Goal: Find specific page/section: Find specific page/section

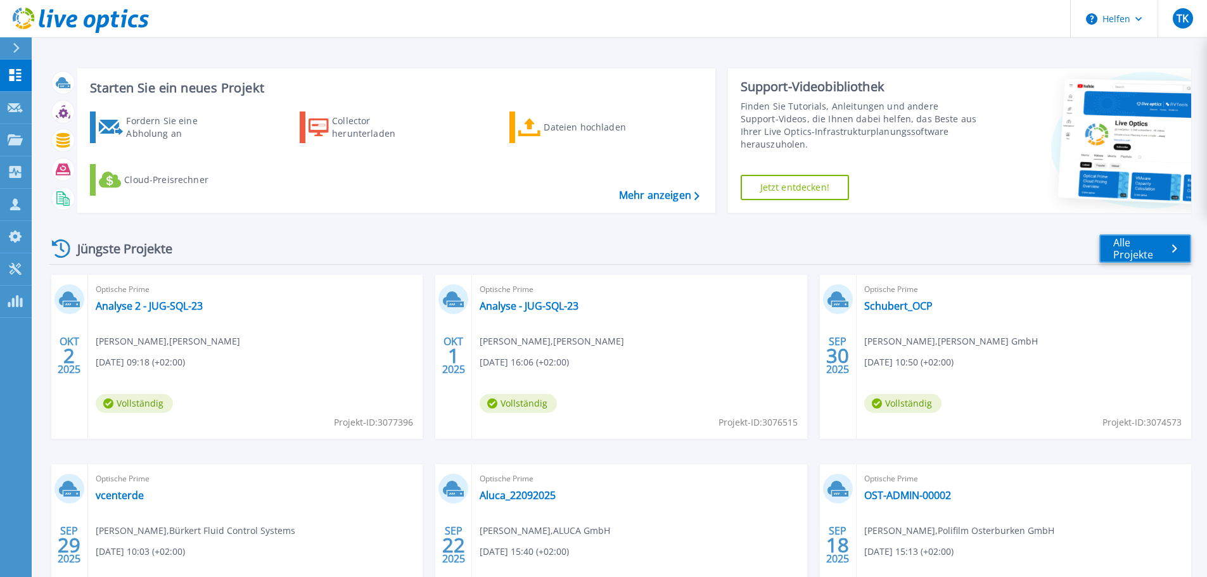
click at [1117, 245] on font "Alle Projekte" at bounding box center [1134, 249] width 40 height 26
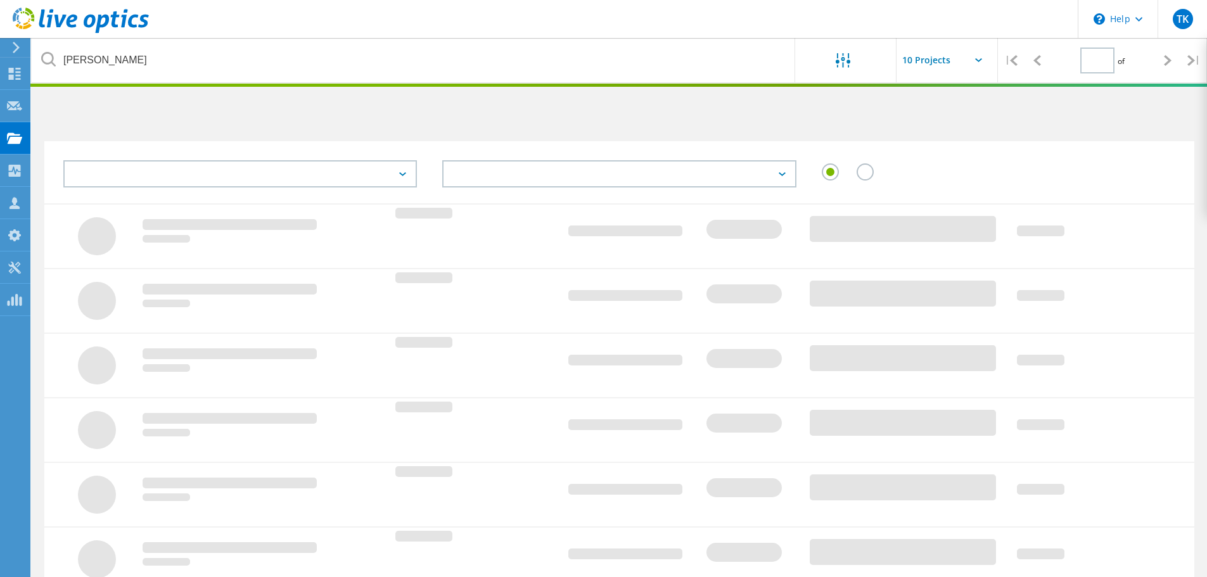
type input "1"
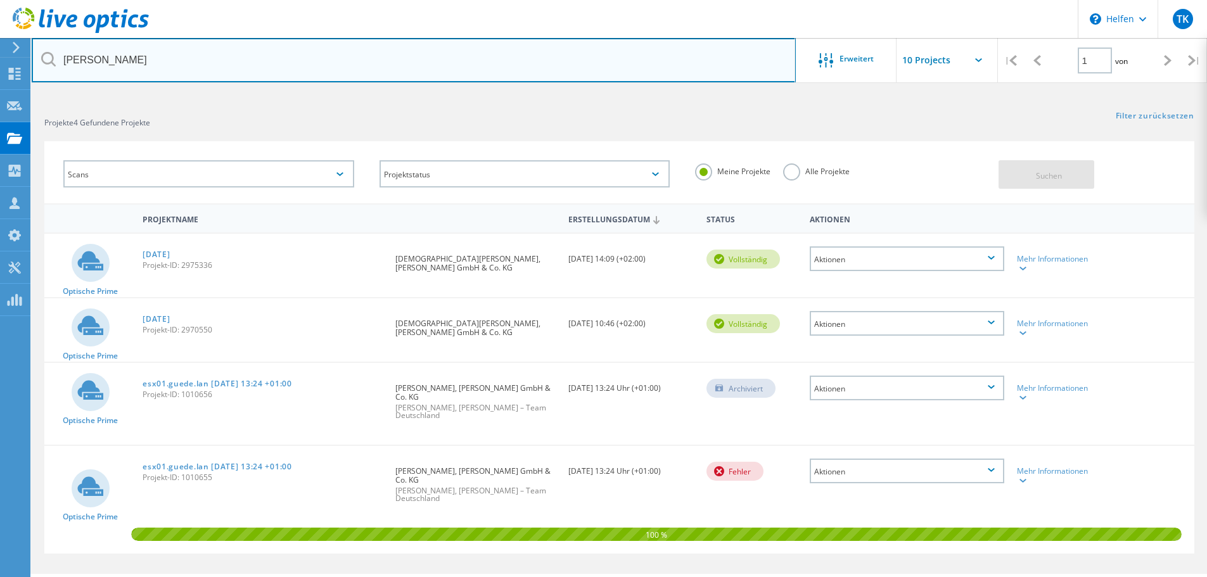
click at [205, 66] on input "[PERSON_NAME]" at bounding box center [414, 60] width 764 height 44
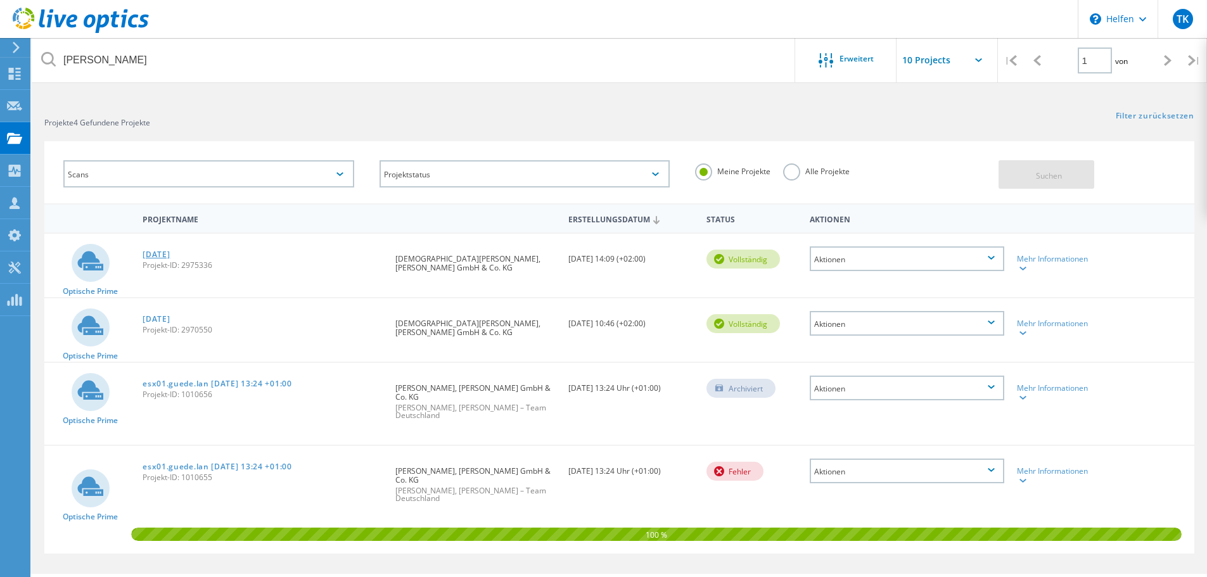
click at [157, 257] on font "[DATE]" at bounding box center [156, 254] width 27 height 11
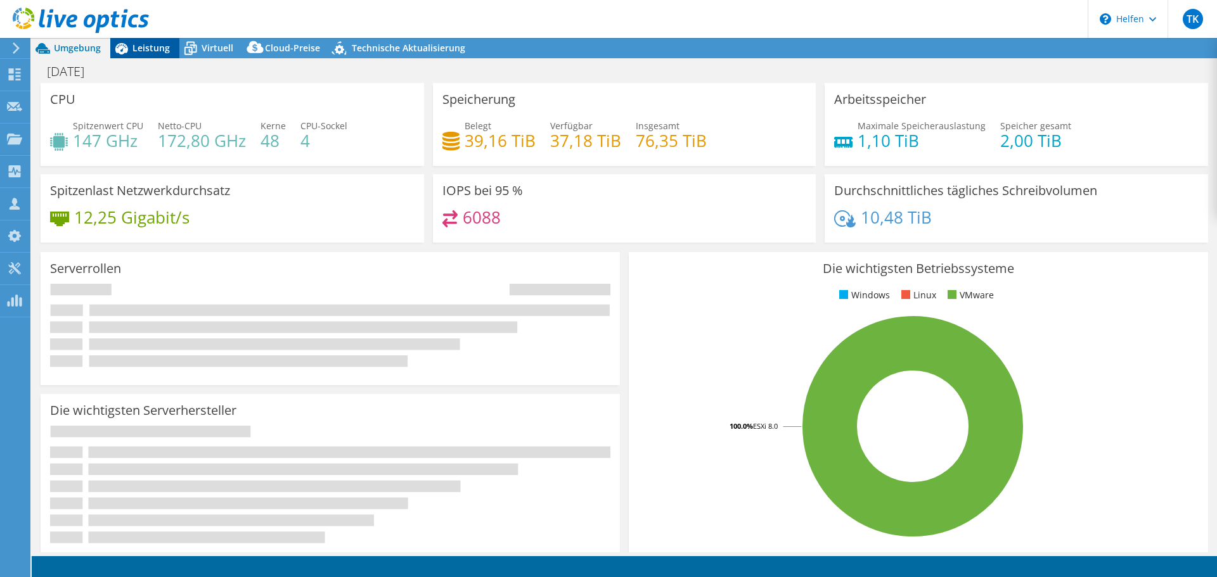
click at [158, 51] on font "Leistung" at bounding box center [150, 48] width 37 height 12
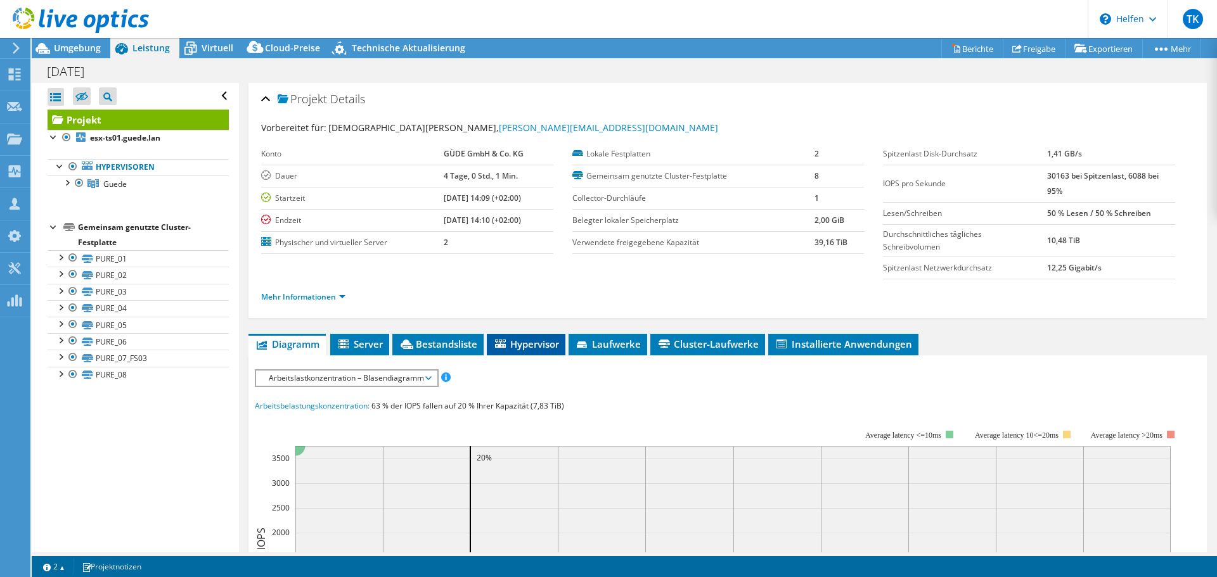
click at [538, 349] on font "Hypervisor" at bounding box center [534, 344] width 49 height 13
